Goal: Navigation & Orientation: Go to known website

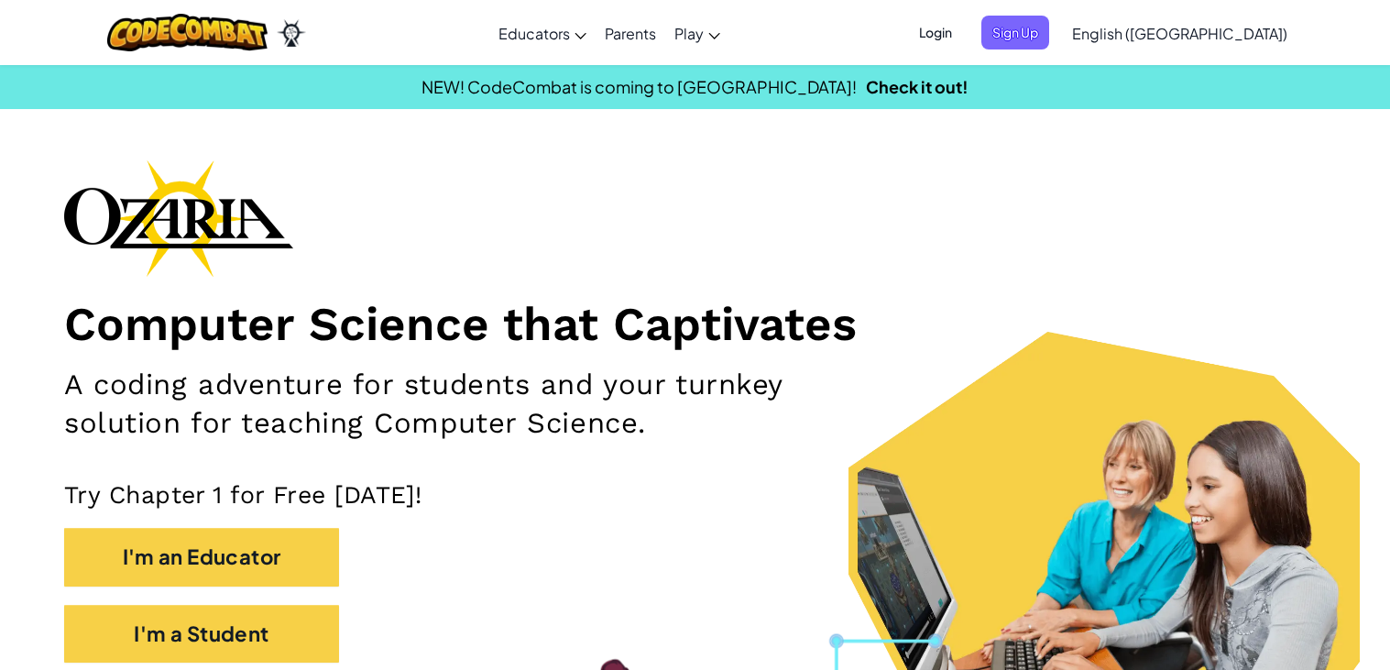
click at [963, 38] on span "Login" at bounding box center [935, 33] width 55 height 34
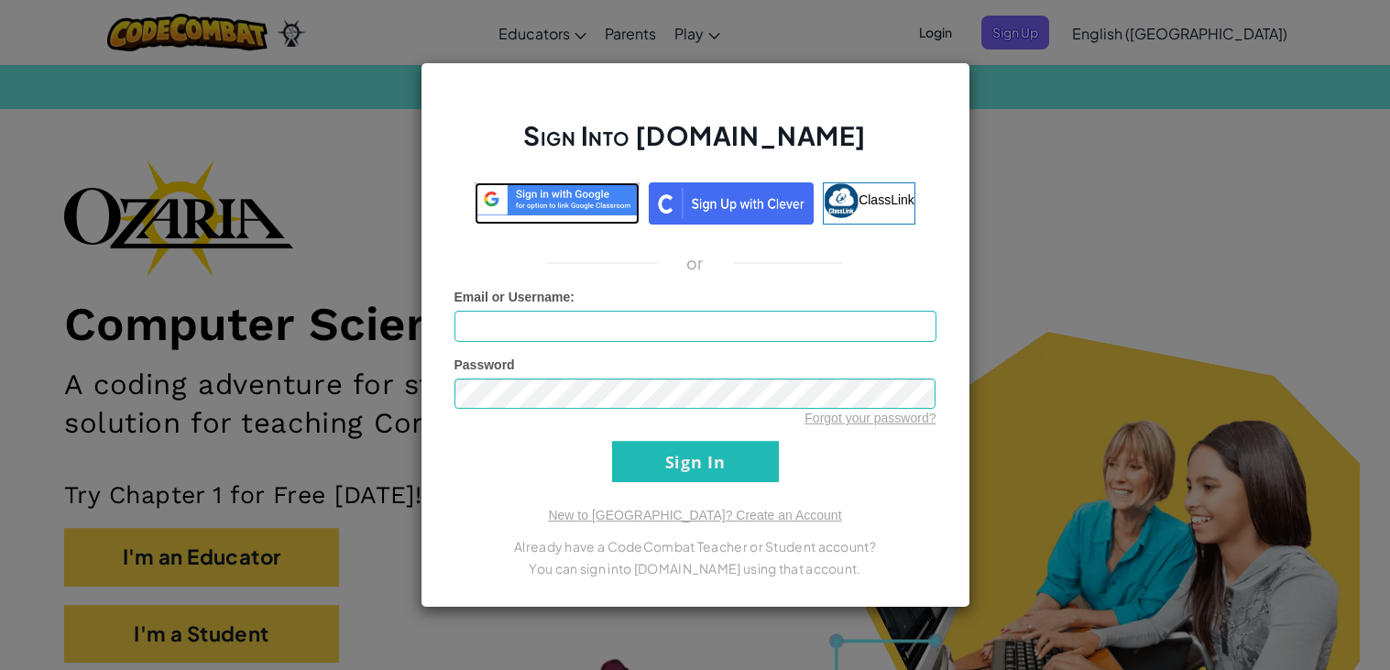
click at [574, 186] on img at bounding box center [557, 199] width 165 height 34
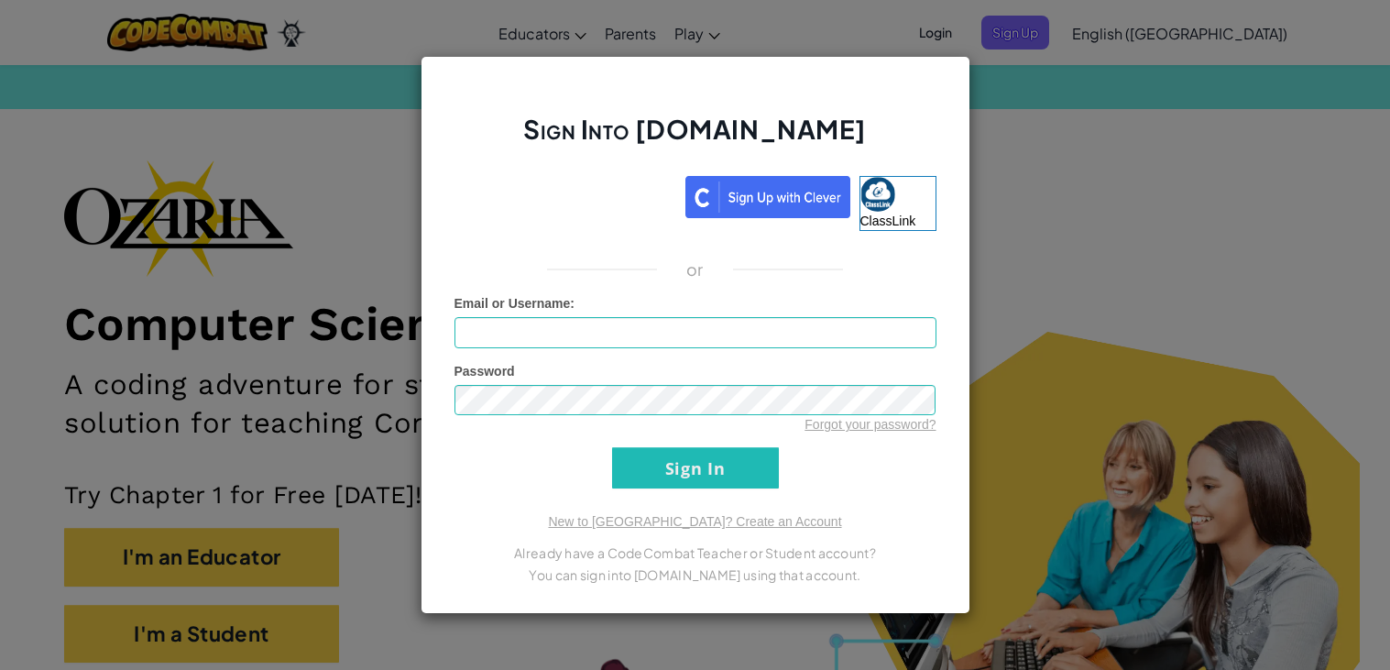
click at [1113, 158] on div "Sign Into [DOMAIN_NAME] ClassLink or Unknown Error Email or Username : Password…" at bounding box center [695, 335] width 1390 height 670
